Goal: Book appointment/travel/reservation

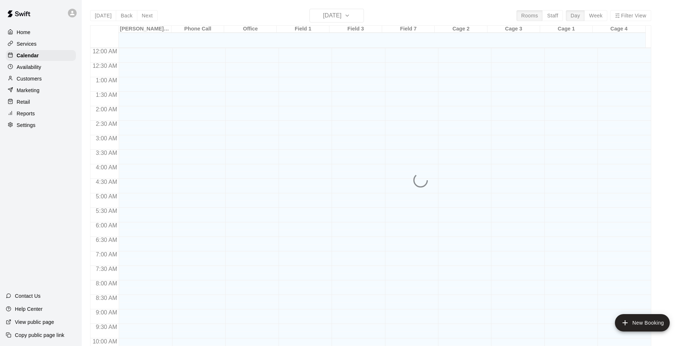
scroll to position [356, 0]
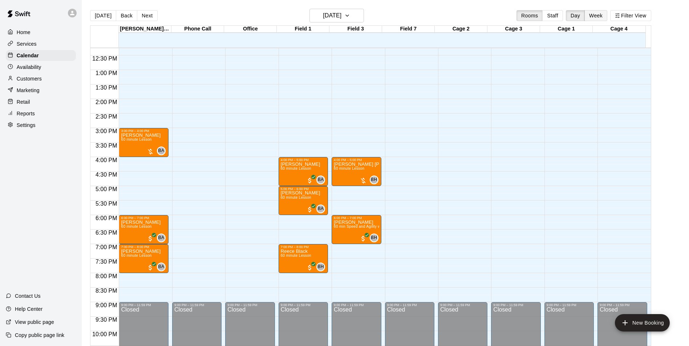
click at [597, 15] on button "Week" at bounding box center [595, 15] width 23 height 11
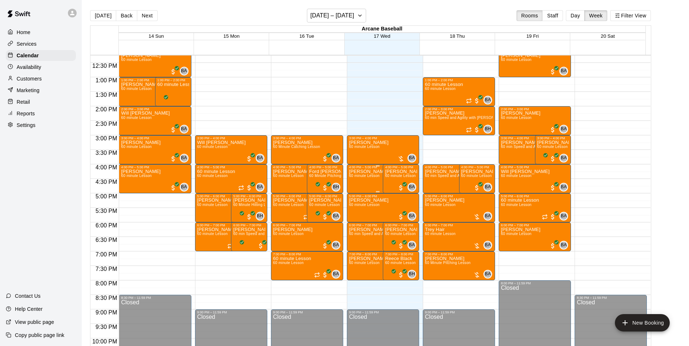
click at [353, 184] on div "[PERSON_NAME] [PERSON_NAME] 60 minute Lesson" at bounding box center [377, 342] width 57 height 346
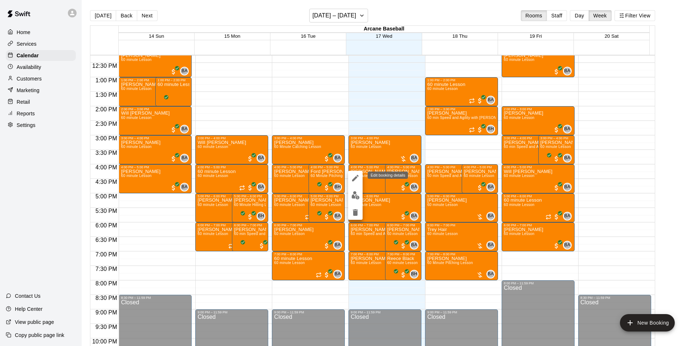
click at [356, 178] on icon "edit" at bounding box center [355, 178] width 7 height 7
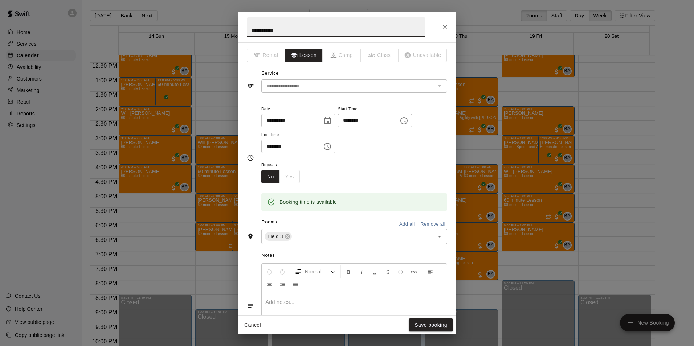
drag, startPoint x: 444, startPoint y: 24, endPoint x: 433, endPoint y: 38, distance: 18.7
click at [443, 24] on icon "Close" at bounding box center [445, 27] width 7 height 7
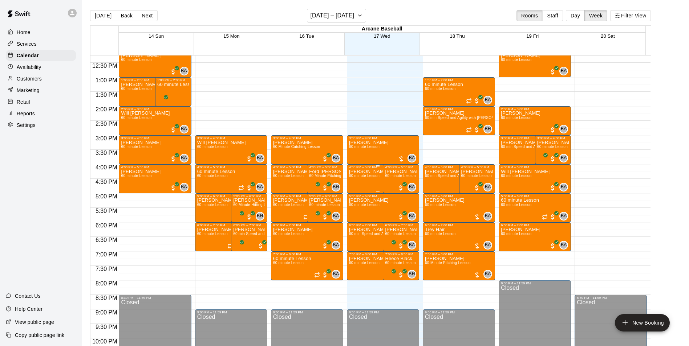
click at [368, 178] on span "60 minute Lesson" at bounding box center [364, 176] width 31 height 4
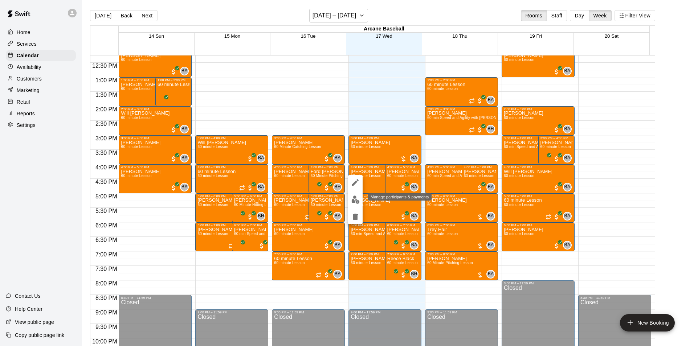
click at [353, 203] on img "edit" at bounding box center [356, 200] width 8 height 8
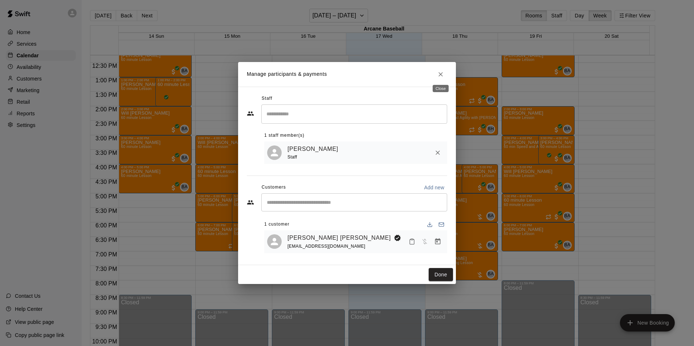
click at [442, 71] on icon "Close" at bounding box center [440, 74] width 7 height 7
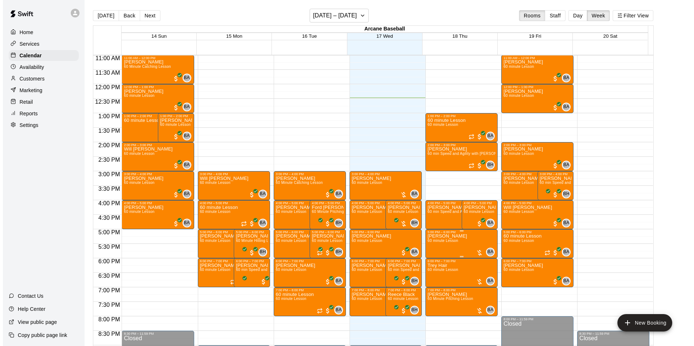
scroll to position [320, 0]
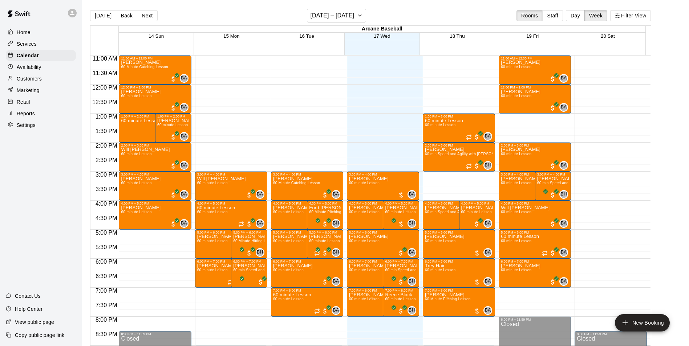
click at [504, 117] on div "12:00 AM – 8:30 AM Closed 10:00 AM – 11:00 AM [PERSON_NAME] 60 minute Lesson BA…" at bounding box center [535, 84] width 72 height 697
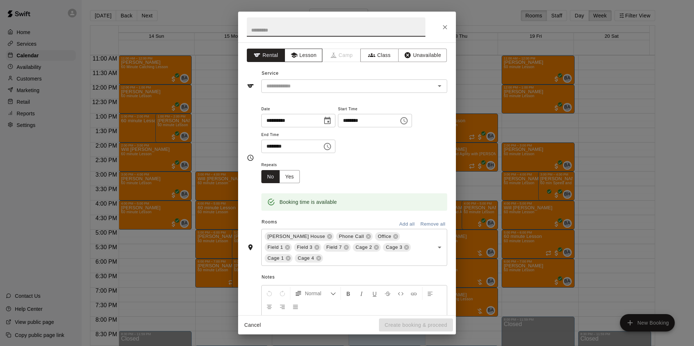
click at [300, 57] on button "Lesson" at bounding box center [304, 55] width 38 height 13
click at [305, 85] on input "text" at bounding box center [344, 86] width 160 height 9
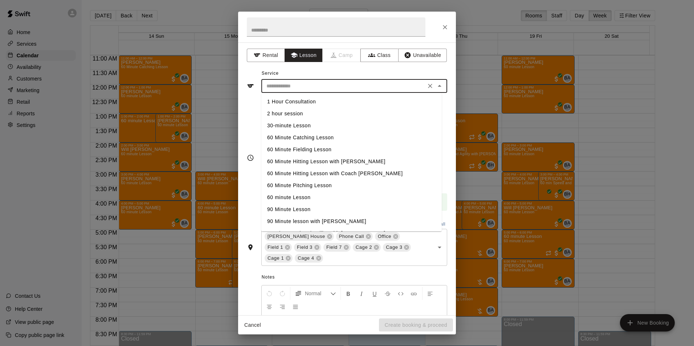
click at [279, 199] on li "60 minute Lesson" at bounding box center [351, 198] width 180 height 12
type input "**********"
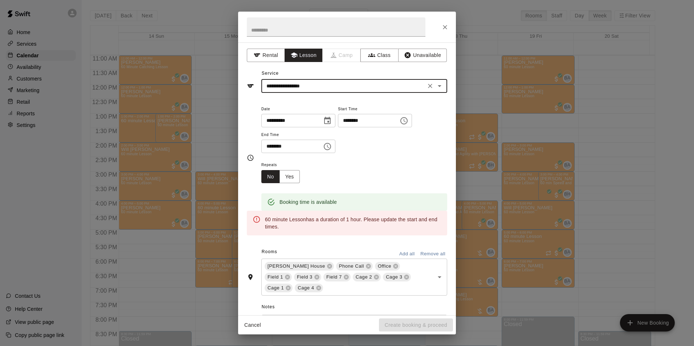
click at [332, 121] on icon "Choose date, selected date is Sep 19, 2025" at bounding box center [327, 121] width 9 height 9
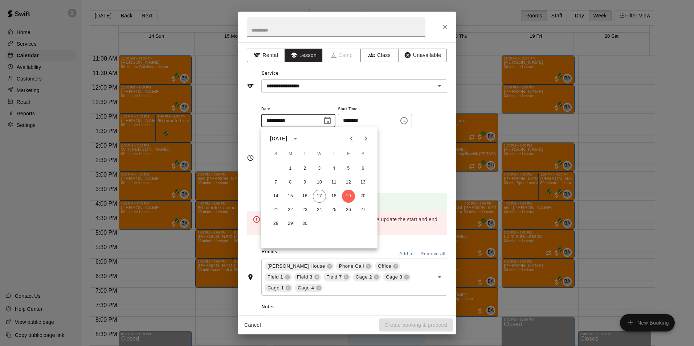
click at [409, 122] on icon "Choose time, selected time is 1:00 PM" at bounding box center [404, 121] width 9 height 9
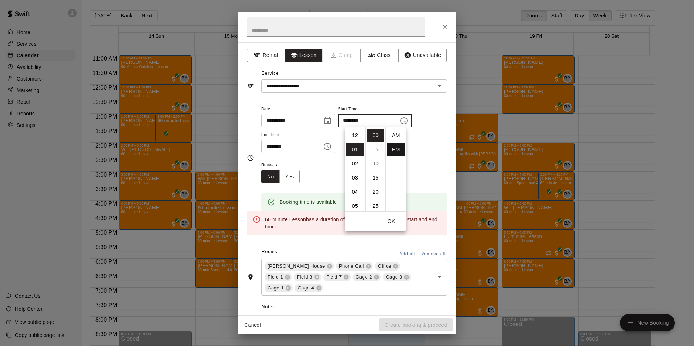
scroll to position [13, 0]
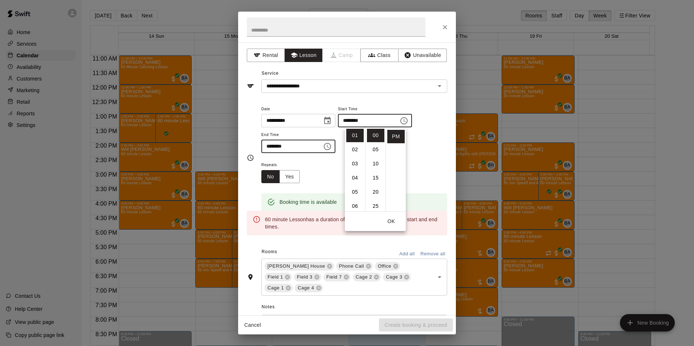
click at [267, 145] on input "********" at bounding box center [289, 146] width 56 height 13
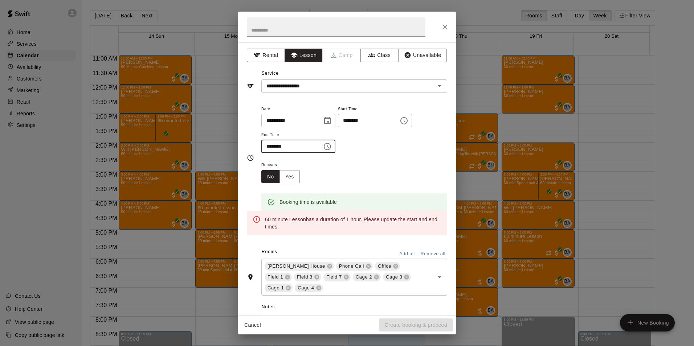
click at [267, 146] on input "********" at bounding box center [289, 146] width 56 height 13
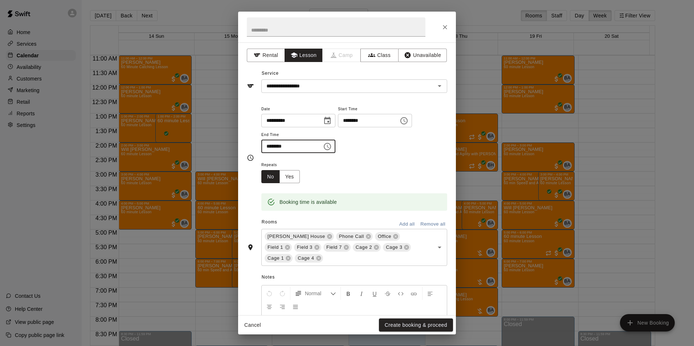
type input "********"
click at [424, 222] on button "Remove all" at bounding box center [433, 224] width 29 height 11
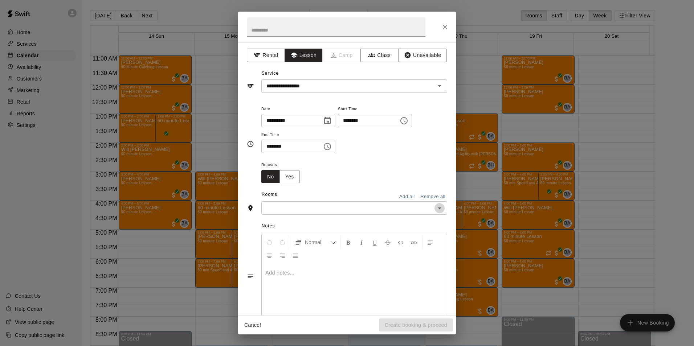
click at [435, 206] on icon "Open" at bounding box center [439, 208] width 9 height 9
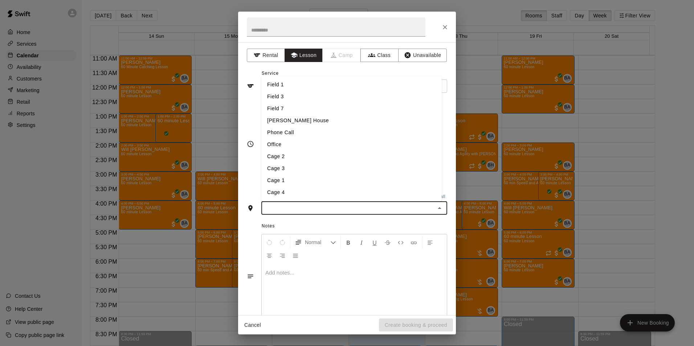
click at [282, 87] on li "Field 1" at bounding box center [351, 85] width 180 height 12
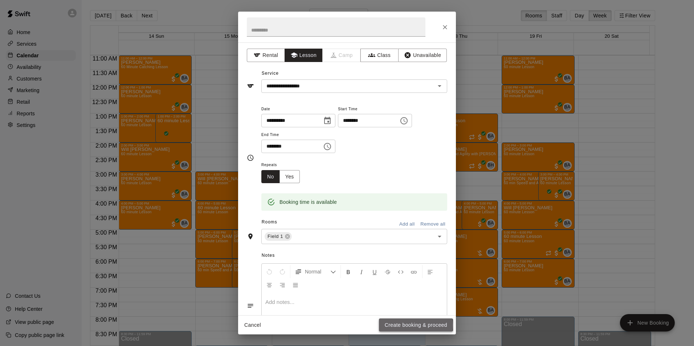
click at [406, 325] on button "Create booking & proceed" at bounding box center [416, 325] width 74 height 13
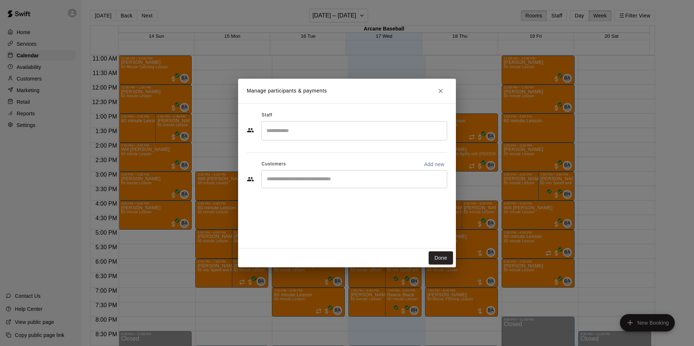
click at [272, 130] on input "Search staff" at bounding box center [354, 131] width 179 height 13
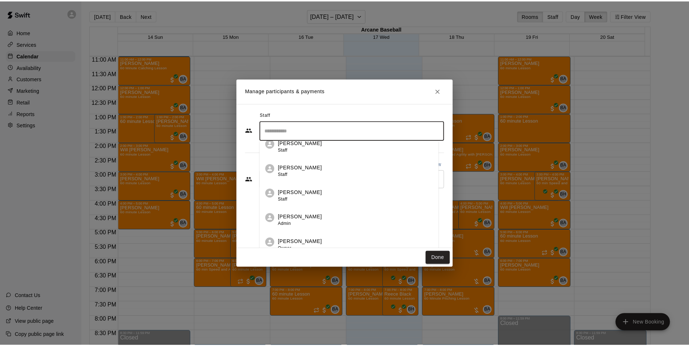
scroll to position [13, 0]
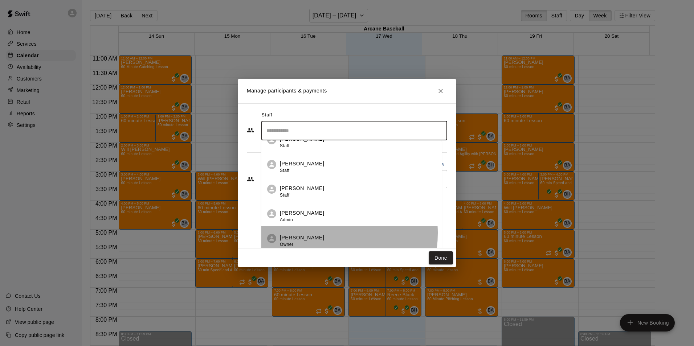
click at [293, 234] on li "[PERSON_NAME] Owner" at bounding box center [351, 239] width 180 height 25
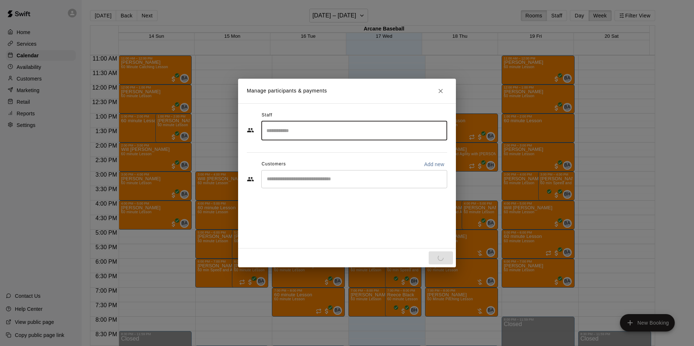
click at [286, 173] on div "​" at bounding box center [354, 179] width 186 height 18
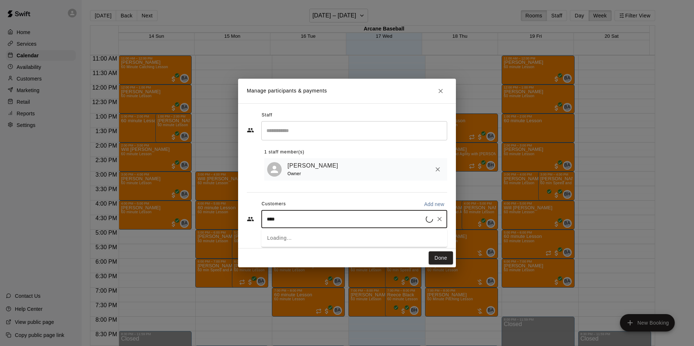
type input "*****"
click at [317, 241] on div "Cisco [PERSON_NAME] [EMAIL_ADDRESS][DOMAIN_NAME]" at bounding box center [321, 242] width 78 height 16
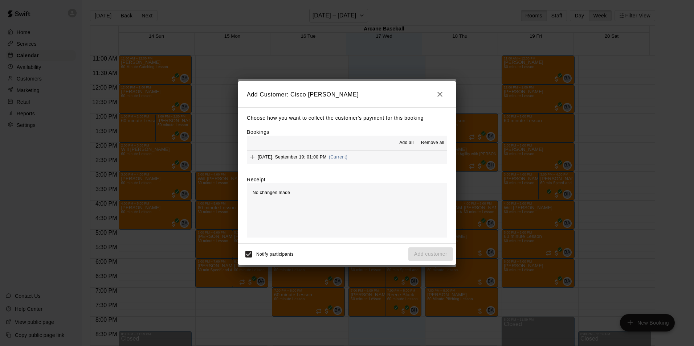
click at [290, 162] on div "[DATE], September 19: 01:00 PM (Current)" at bounding box center [297, 157] width 101 height 11
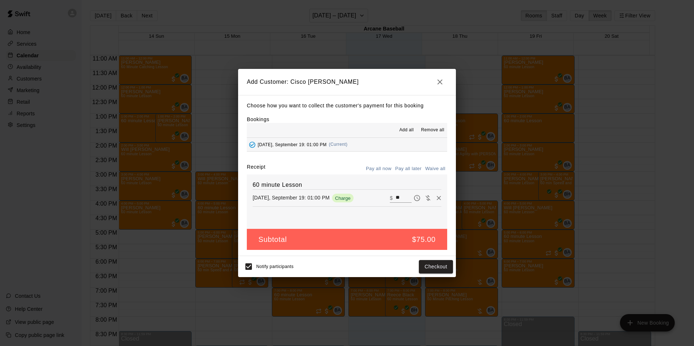
click at [398, 168] on button "Pay all later" at bounding box center [409, 168] width 30 height 11
click at [427, 263] on button "Add customer" at bounding box center [431, 266] width 45 height 13
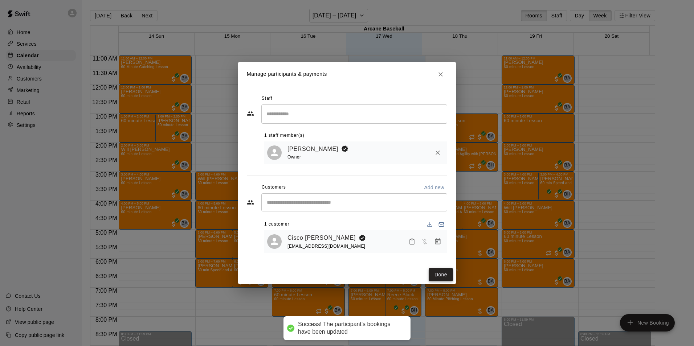
click at [437, 275] on button "Done" at bounding box center [441, 274] width 24 height 13
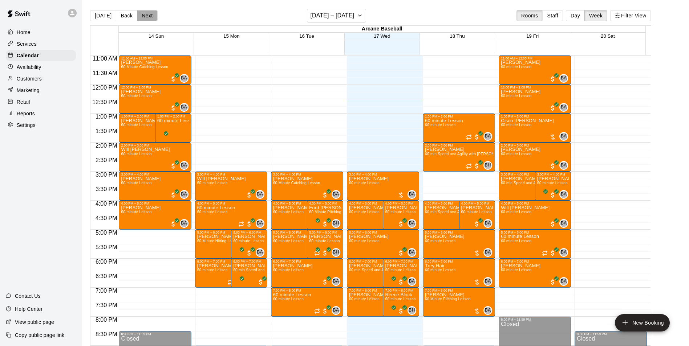
click at [153, 13] on button "Next" at bounding box center [147, 15] width 20 height 11
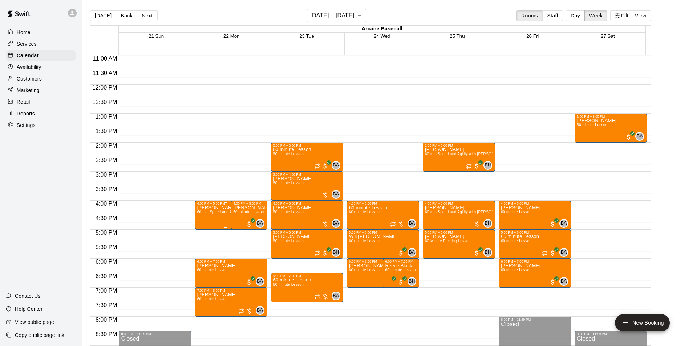
click at [211, 208] on p "[PERSON_NAME]" at bounding box center [225, 208] width 57 height 0
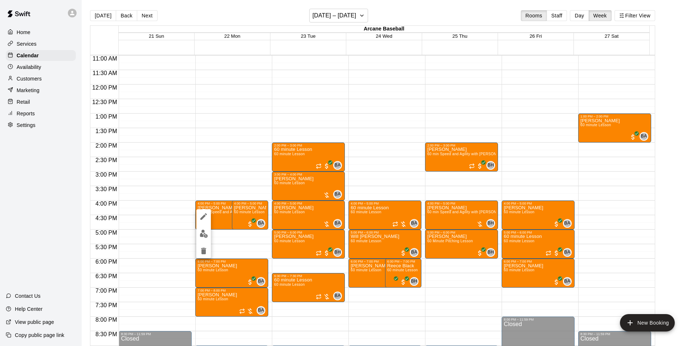
click at [203, 233] on img "edit" at bounding box center [204, 234] width 8 height 8
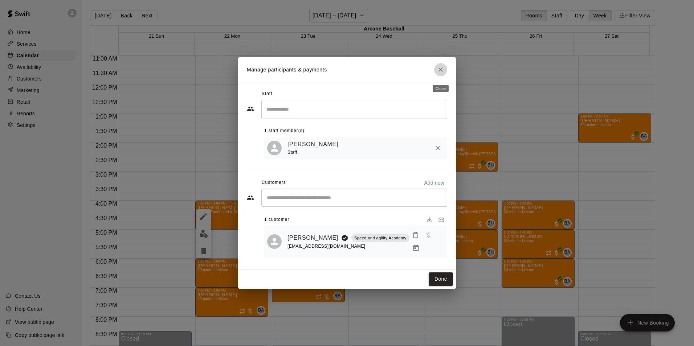
click at [442, 72] on icon "Close" at bounding box center [440, 69] width 7 height 7
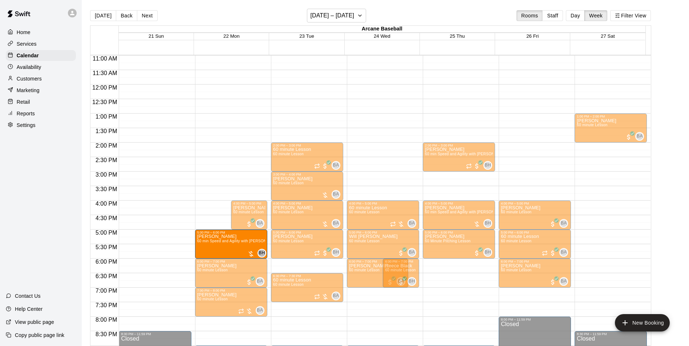
drag, startPoint x: 220, startPoint y: 219, endPoint x: 226, endPoint y: 251, distance: 32.5
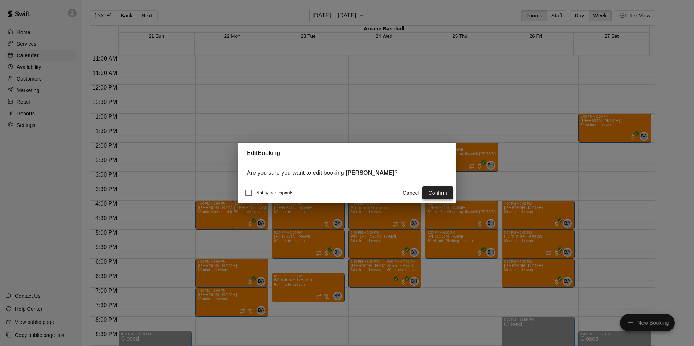
click at [426, 192] on button "Confirm" at bounding box center [438, 193] width 31 height 13
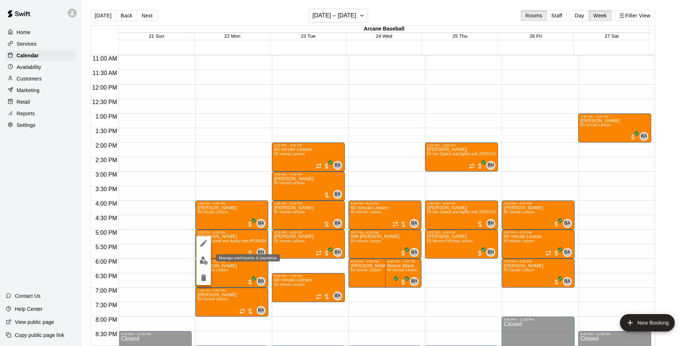
click at [203, 257] on img "edit" at bounding box center [204, 261] width 8 height 8
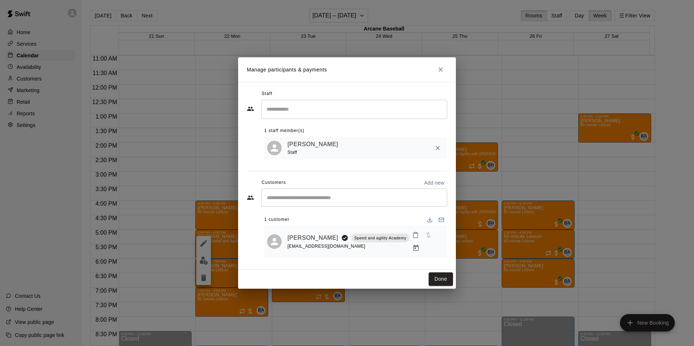
click at [353, 115] on input "Search staff" at bounding box center [354, 109] width 179 height 13
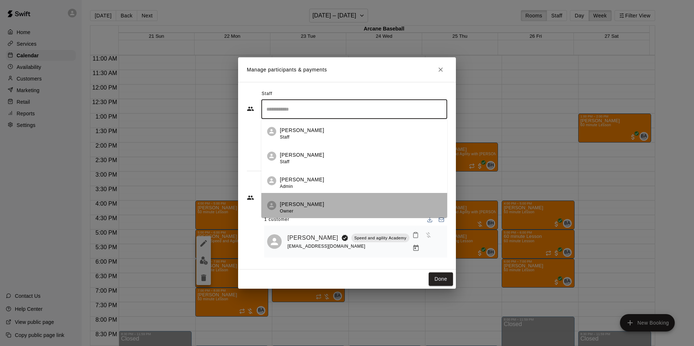
click at [297, 207] on p "[PERSON_NAME]" at bounding box center [302, 205] width 44 height 8
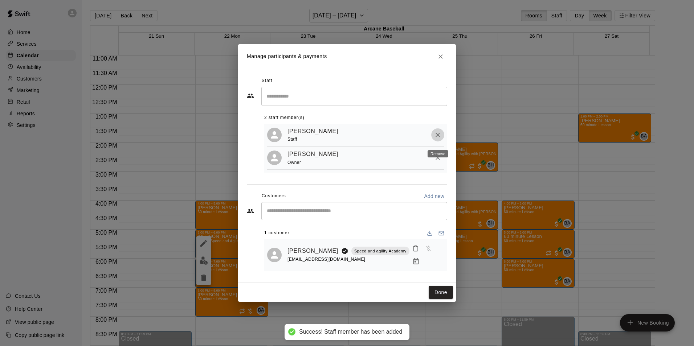
click at [435, 139] on icon "Remove" at bounding box center [437, 134] width 7 height 7
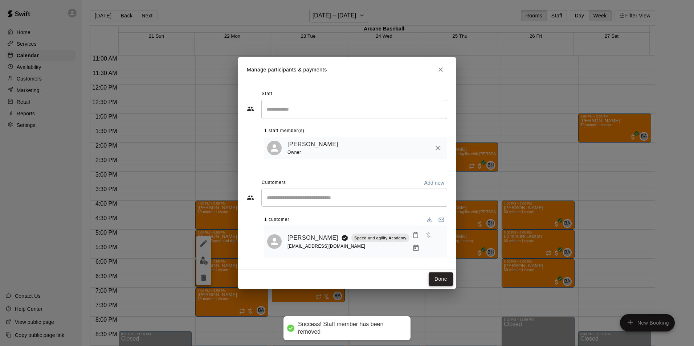
click at [435, 273] on button "Done" at bounding box center [441, 279] width 24 height 13
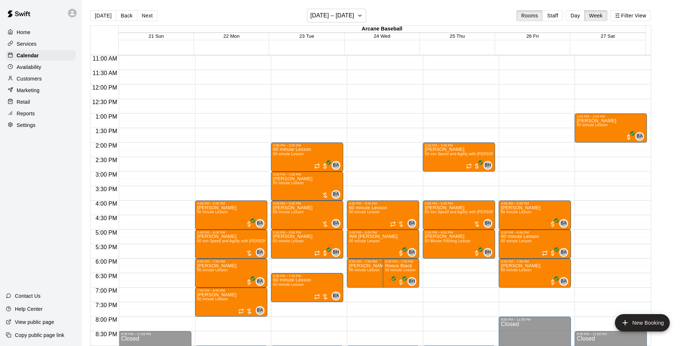
drag, startPoint x: 123, startPoint y: 13, endPoint x: 123, endPoint y: 25, distance: 11.6
click at [123, 13] on button "Back" at bounding box center [126, 15] width 21 height 11
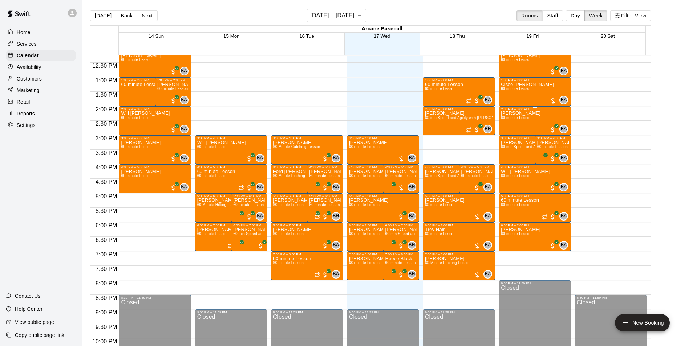
scroll to position [320, 0]
